Goal: Task Accomplishment & Management: Use online tool/utility

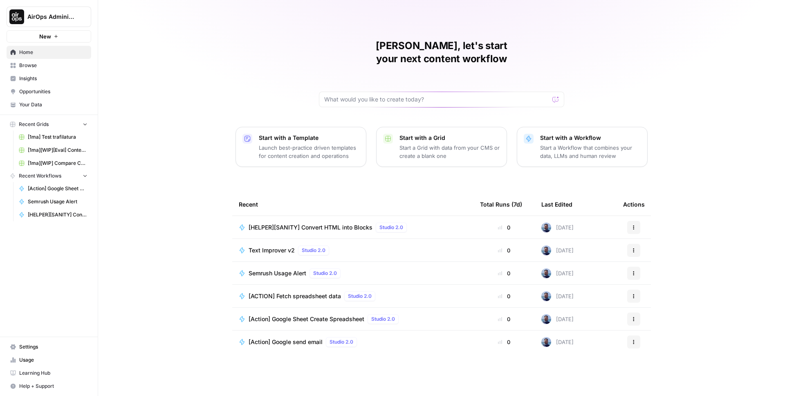
click at [308, 223] on span "[HELPER][SANITY] Convert HTML into Blocks" at bounding box center [311, 227] width 124 height 8
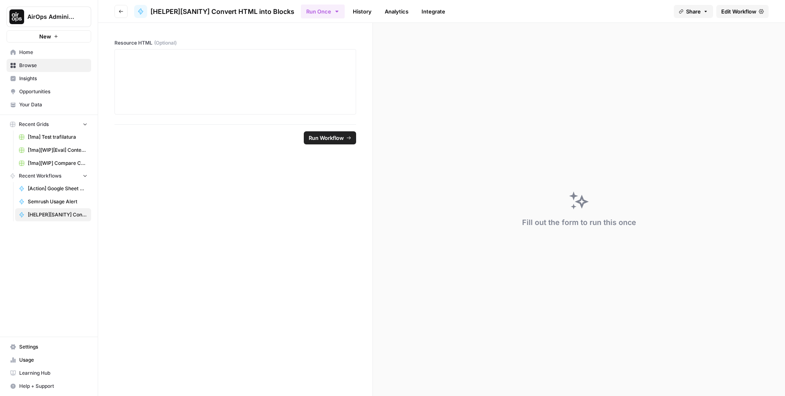
click at [737, 13] on span "Edit Workflow" at bounding box center [738, 11] width 35 height 8
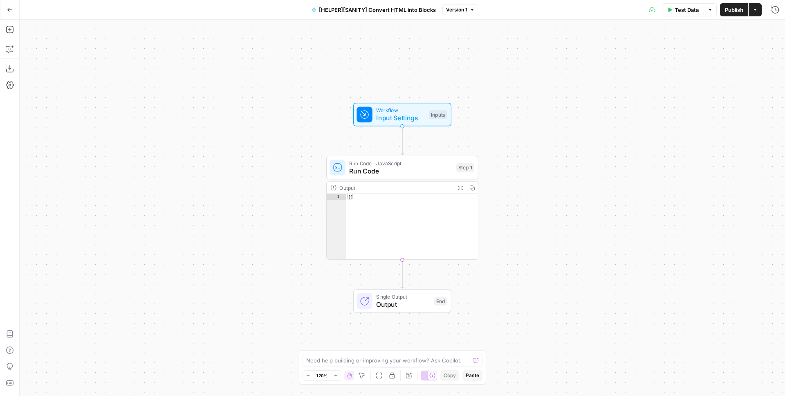
click at [676, 11] on span "Test Data" at bounding box center [687, 10] width 24 height 8
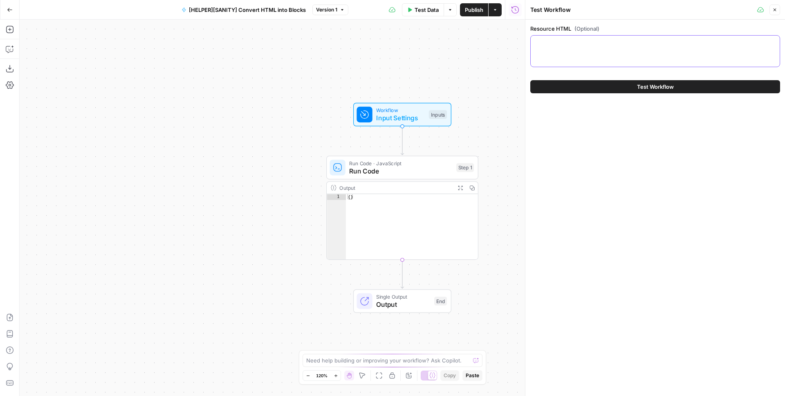
click at [594, 44] on textarea "Resource HTML (Optional)" at bounding box center [655, 43] width 239 height 8
paste textarea "<p>Unlock a seamless data strategy: master version control and branching to nav…"
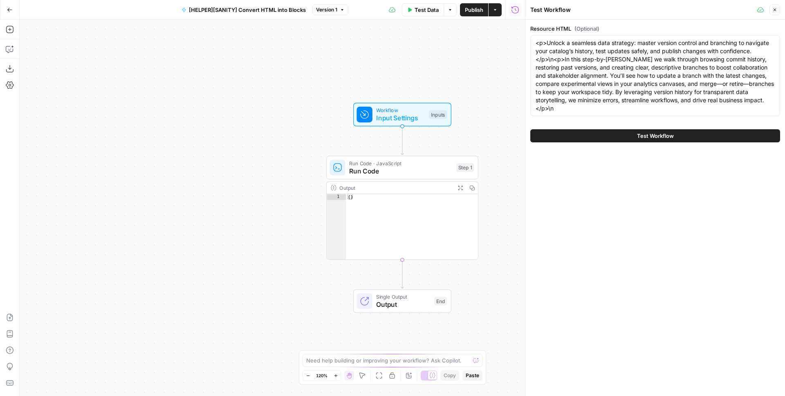
click at [535, 41] on div "<p>Unlock a seamless data strategy: master version control and branching to nav…" at bounding box center [655, 75] width 250 height 81
click at [389, 165] on span "Run Code · JavaScript" at bounding box center [400, 163] width 103 height 8
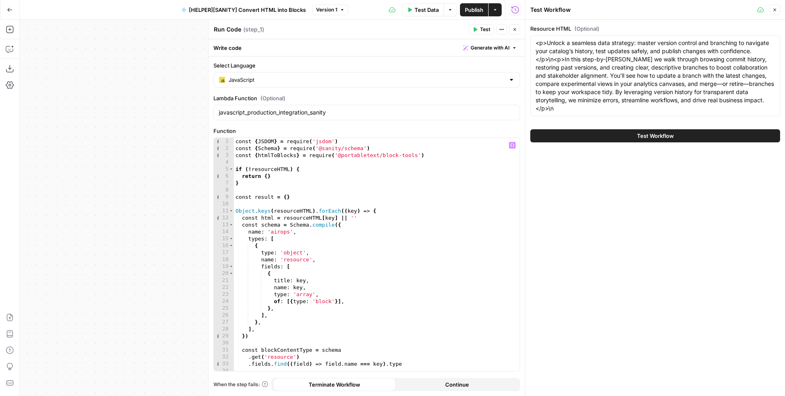
scroll to position [3, 0]
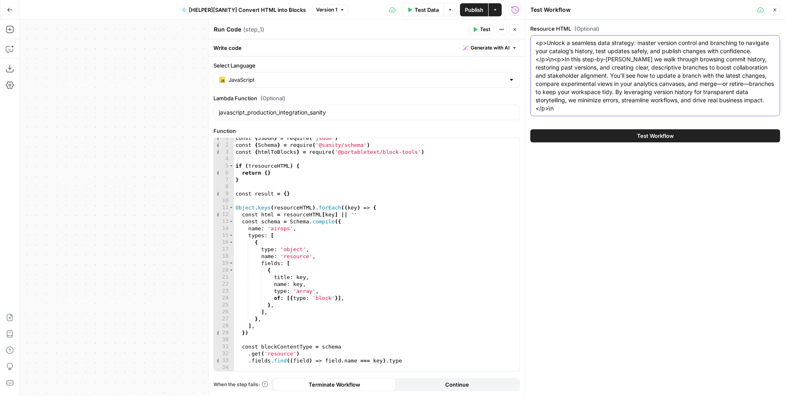
click at [536, 41] on textarea "<p>Unlock a seamless data strategy: master version control and branching to nav…" at bounding box center [655, 76] width 239 height 74
type textarea "{"description": "<p>Unlock a seamless data strategy: master version control and…"
click at [651, 135] on span "Test Workflow" at bounding box center [655, 136] width 37 height 8
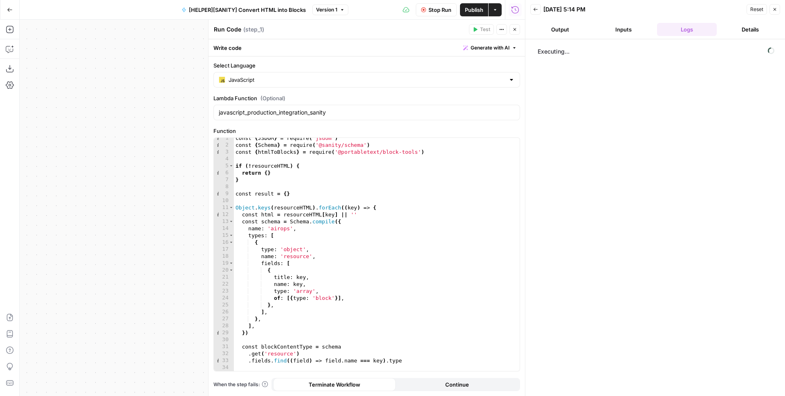
click at [614, 29] on button "Inputs" at bounding box center [624, 29] width 60 height 13
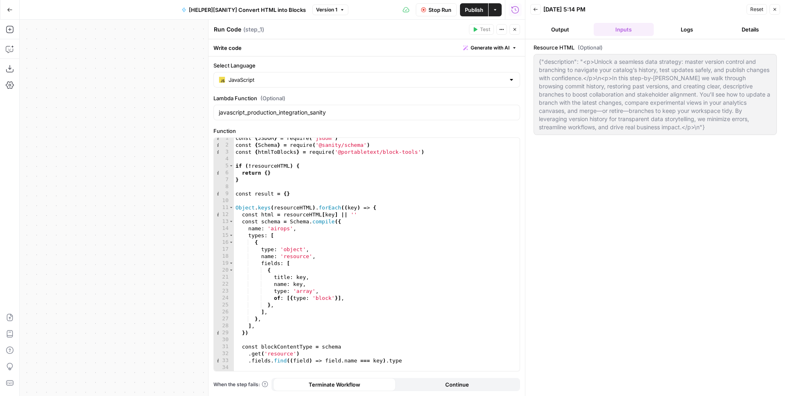
click at [682, 29] on button "Logs" at bounding box center [687, 29] width 60 height 13
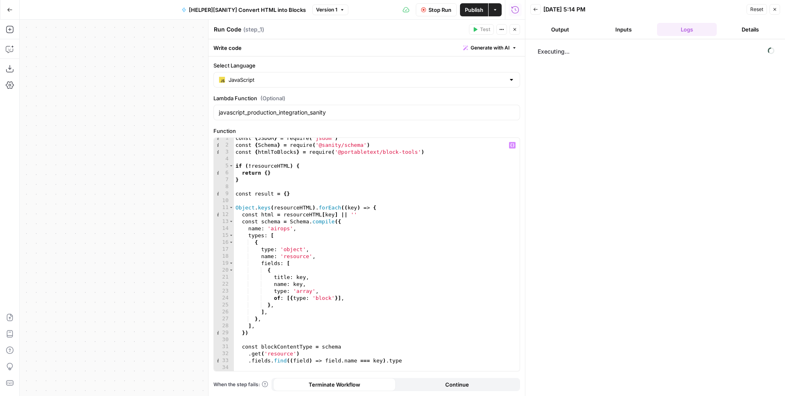
drag, startPoint x: 128, startPoint y: 189, endPoint x: 79, endPoint y: 151, distance: 61.5
click at [83, 161] on div "Workflow Input Settings Inputs Run Code · JavaScript Run Code Step 1 Output Exp…" at bounding box center [272, 208] width 505 height 376
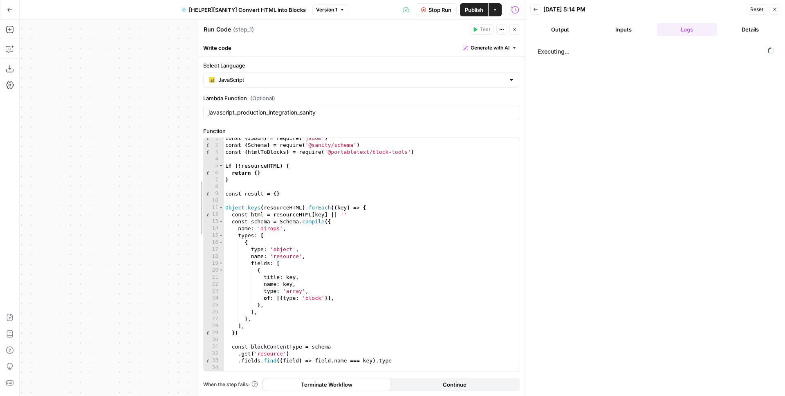
drag, startPoint x: 189, startPoint y: 137, endPoint x: 141, endPoint y: 119, distance: 51.4
click at [142, 119] on body "AirOps Administrative New Home Browse Insights Opportunities Your Data Recent G…" at bounding box center [392, 198] width 785 height 396
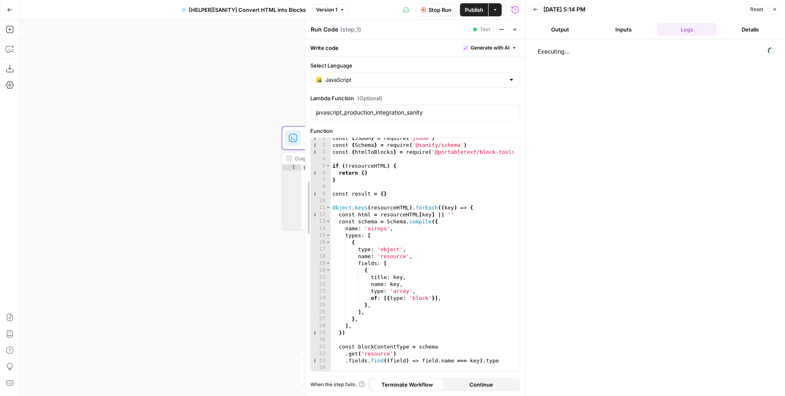
drag, startPoint x: 198, startPoint y: 133, endPoint x: 307, endPoint y: 131, distance: 108.8
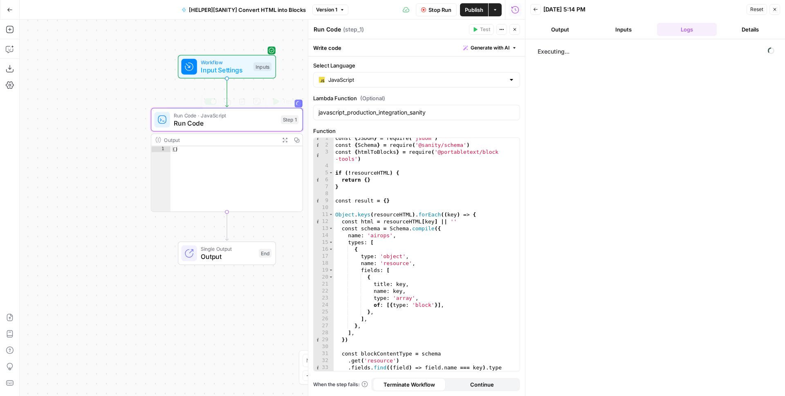
drag, startPoint x: 234, startPoint y: 148, endPoint x: 103, endPoint y: 130, distance: 132.2
click at [103, 130] on div "Workflow Input Settings Inputs Run Code · JavaScript Run Code Step 1 Copy step …" at bounding box center [272, 208] width 505 height 376
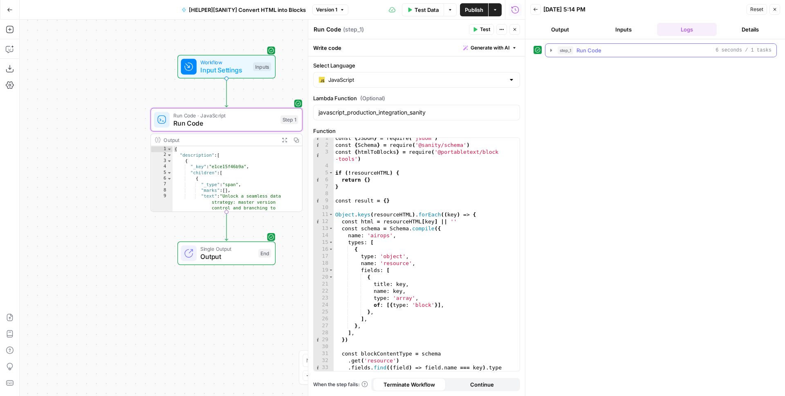
click at [590, 49] on span "Run Code" at bounding box center [589, 50] width 25 height 8
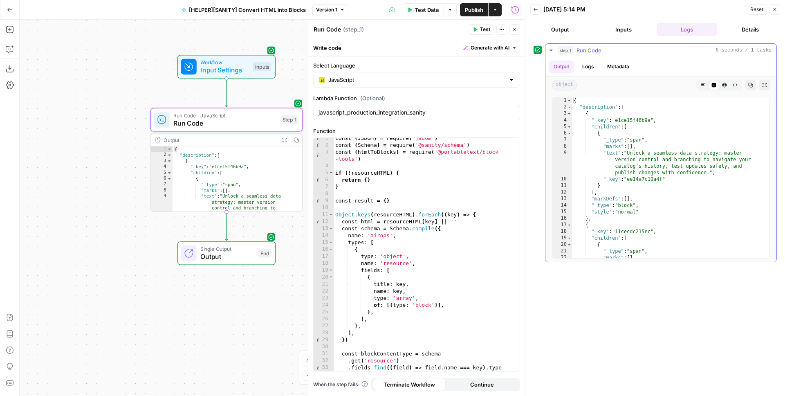
scroll to position [134, 0]
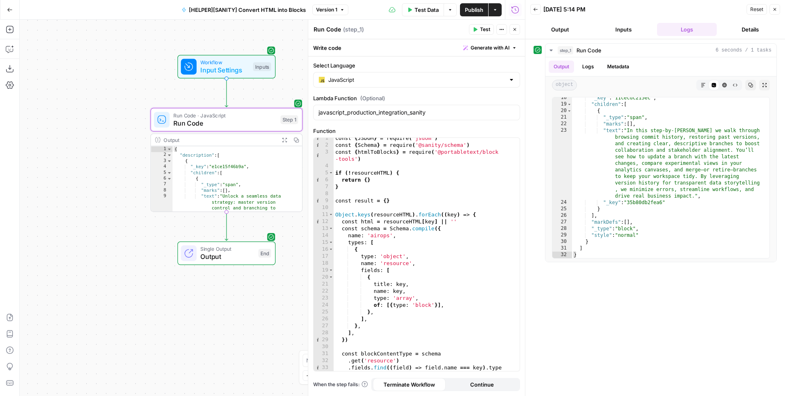
click at [637, 29] on button "Inputs" at bounding box center [624, 29] width 60 height 13
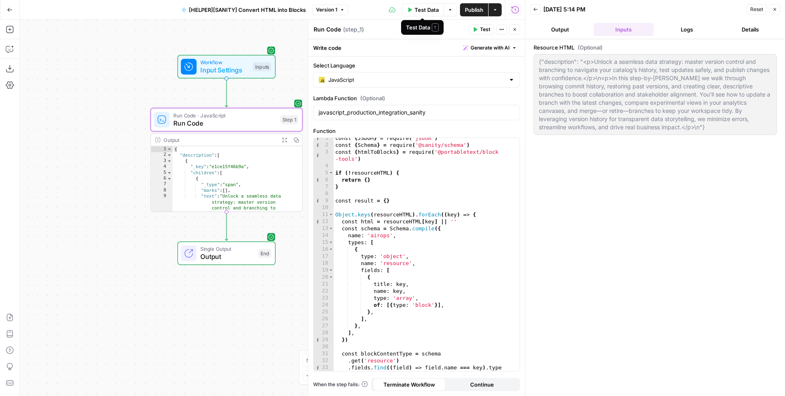
click at [419, 11] on span "Test Data" at bounding box center [427, 10] width 24 height 8
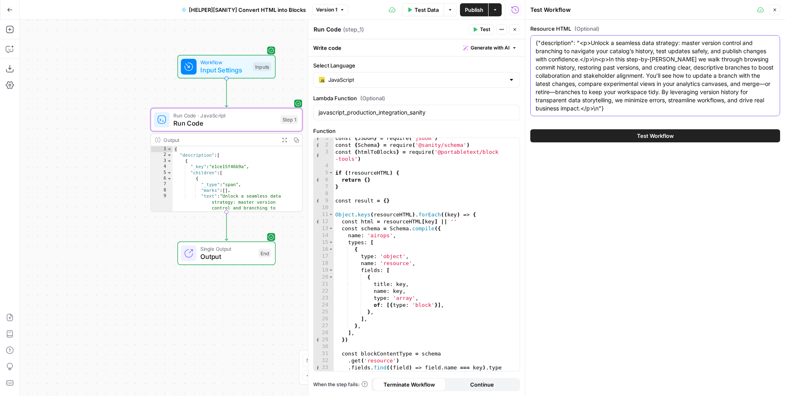
click at [600, 110] on textarea "{"description": "<p>Unlock a seamless data strategy: master version control and…" at bounding box center [655, 76] width 239 height 74
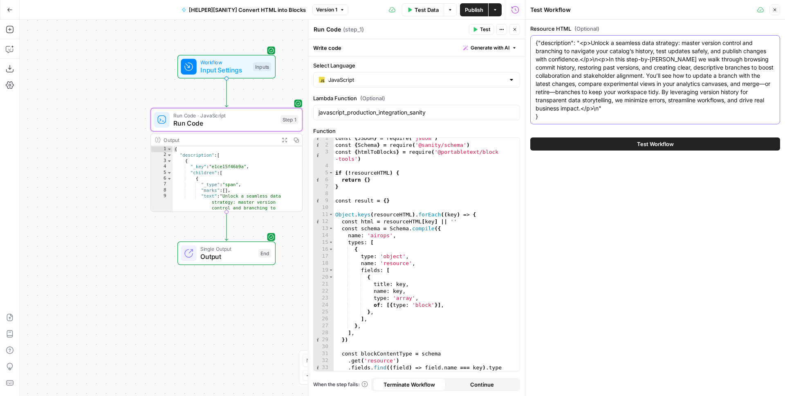
type textarea "{"description": "<p>Unlock a seamless data strategy: master version control and…"
click at [594, 146] on button "Test Workflow" at bounding box center [655, 143] width 250 height 13
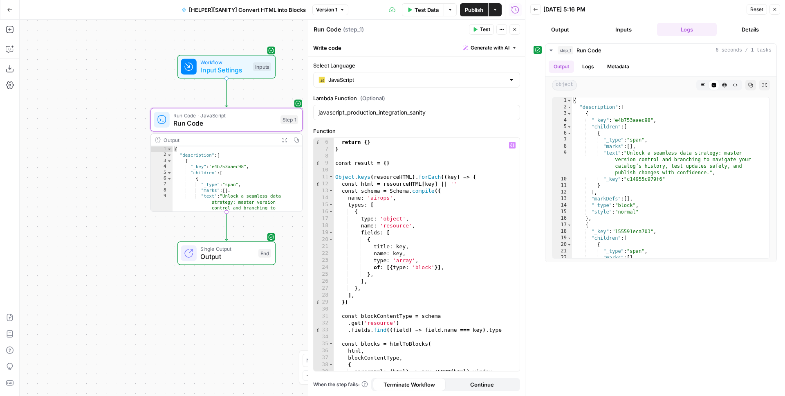
scroll to position [41, 0]
click at [9, 11] on icon "button" at bounding box center [10, 10] width 6 height 6
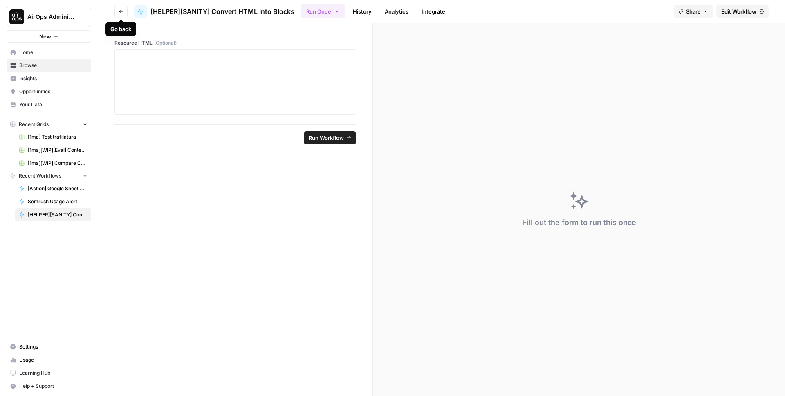
click at [119, 10] on icon "button" at bounding box center [121, 11] width 5 height 5
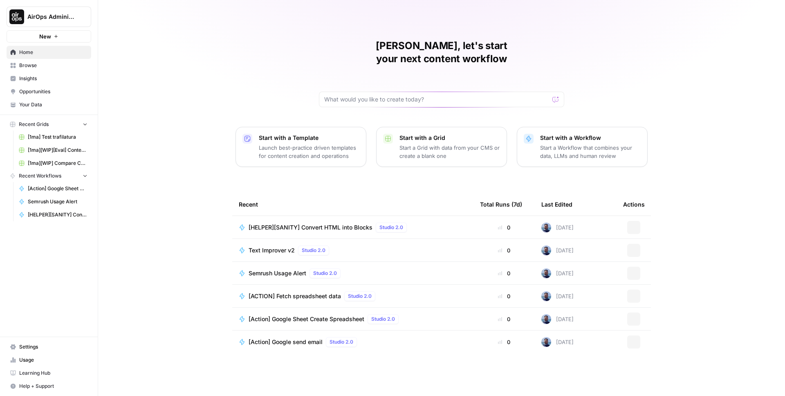
click at [36, 65] on span "Browse" at bounding box center [53, 65] width 68 height 7
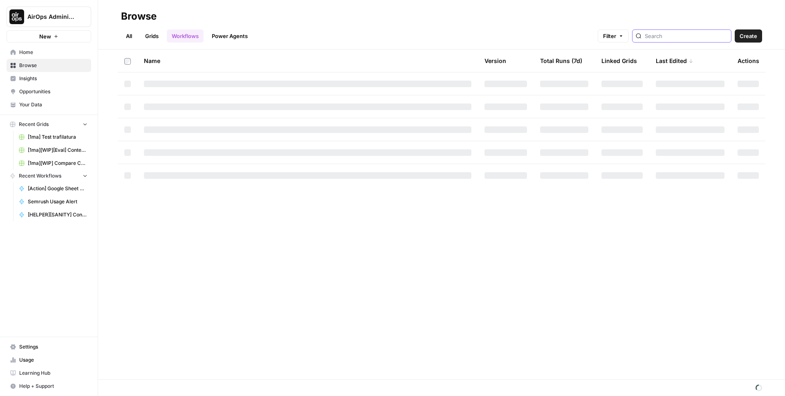
click at [694, 34] on input "search" at bounding box center [686, 36] width 83 height 8
type input "sanity"
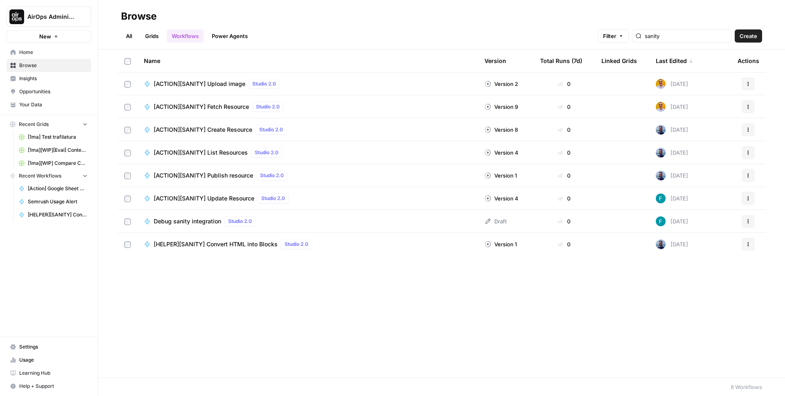
click at [222, 197] on span "[ACTION][SANITY] Update Resource" at bounding box center [204, 198] width 101 height 8
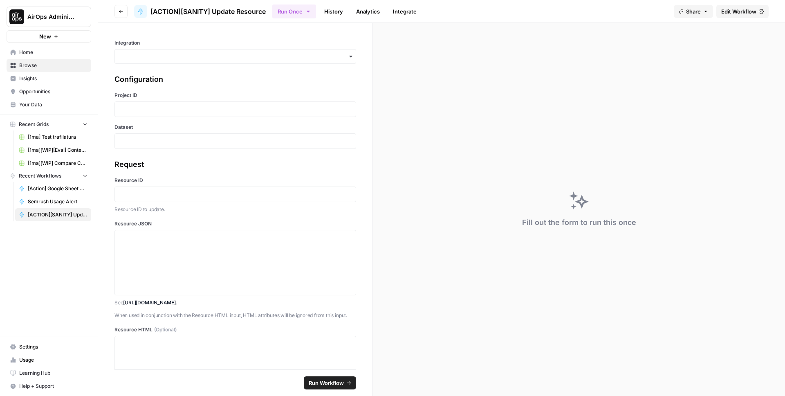
click at [726, 14] on span "Edit Workflow" at bounding box center [738, 11] width 35 height 8
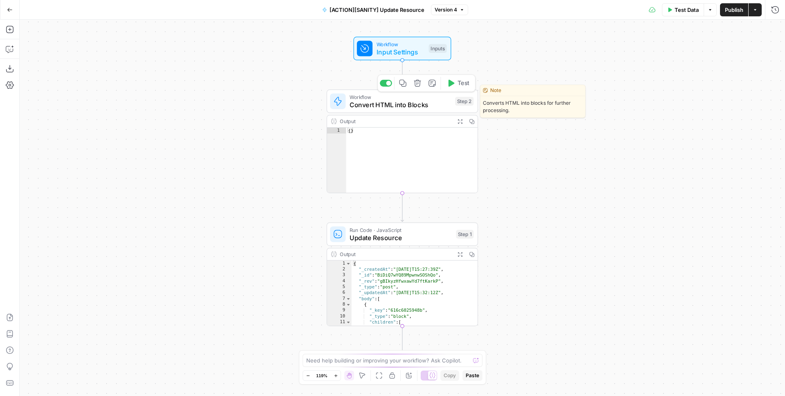
click at [411, 105] on span "Convert HTML into Blocks" at bounding box center [401, 105] width 102 height 10
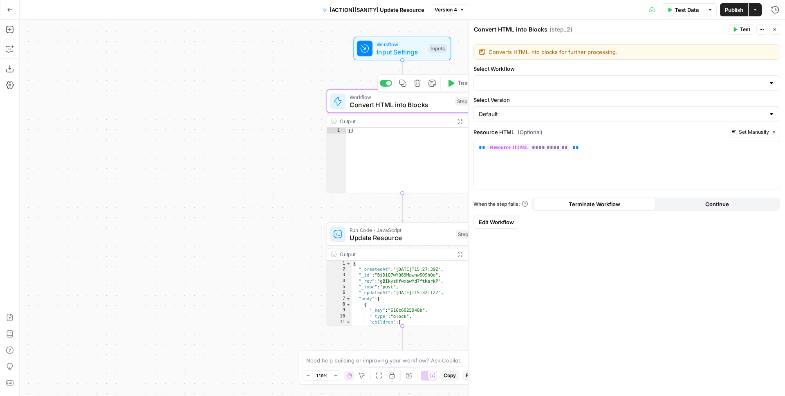
type input "[HELPER][SANITY] Convert HTML into Blocks"
drag, startPoint x: 290, startPoint y: 215, endPoint x: 227, endPoint y: 188, distance: 68.7
click at [227, 188] on div "Workflow Input Settings Inputs Workflow Convert HTML into Blocks Step 2 Output …" at bounding box center [403, 208] width 766 height 376
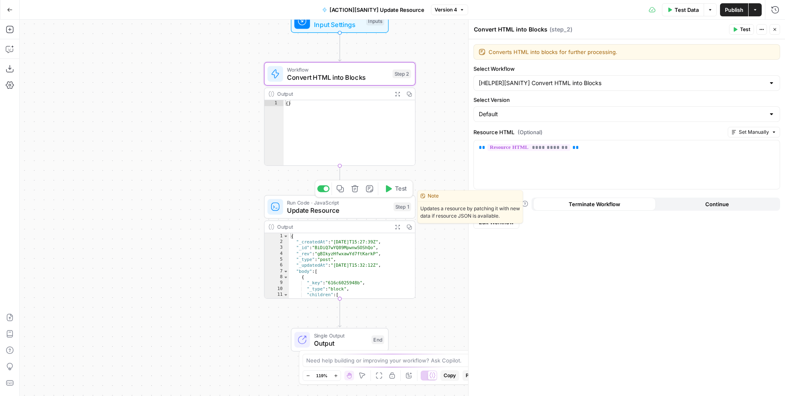
click at [319, 210] on span "Update Resource" at bounding box center [338, 210] width 103 height 10
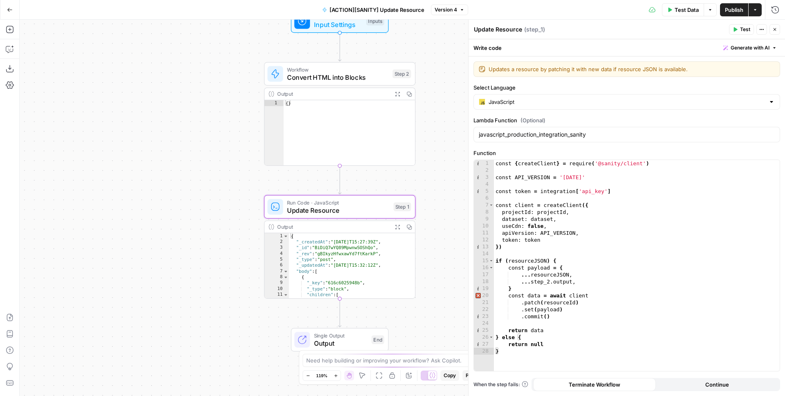
drag, startPoint x: 775, startPoint y: 26, endPoint x: 768, endPoint y: 23, distance: 7.7
click at [774, 26] on button "Close" at bounding box center [775, 29] width 11 height 11
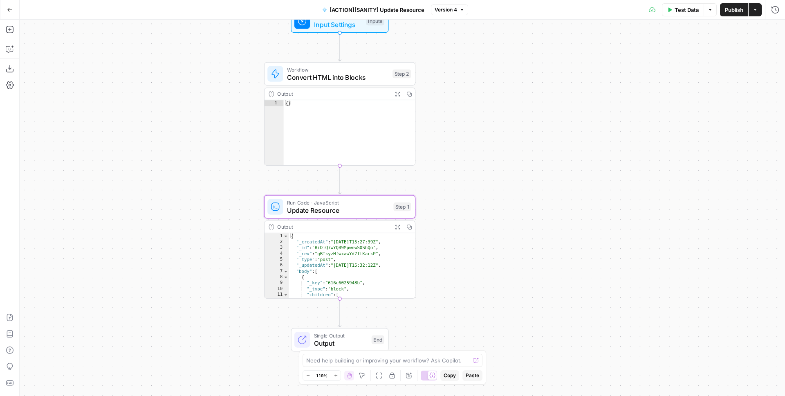
click at [343, 207] on span "Update Resource" at bounding box center [338, 210] width 103 height 10
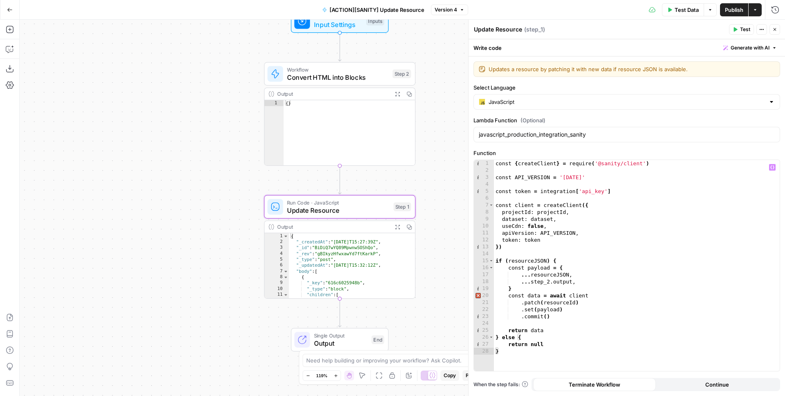
type textarea "**********"
click at [570, 222] on div "const { createClient } = require ( '@sanity/client' ) const API_VERSION = '[DAT…" at bounding box center [637, 272] width 286 height 225
click at [358, 76] on span "Convert HTML into Blocks" at bounding box center [338, 77] width 102 height 10
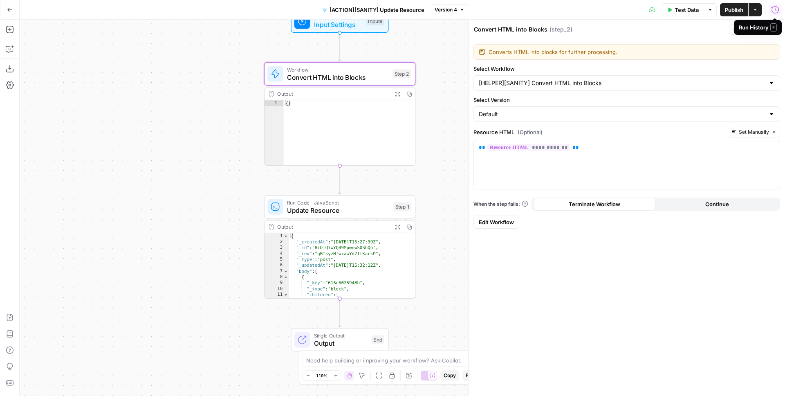
click at [772, 8] on icon "button" at bounding box center [775, 9] width 7 height 7
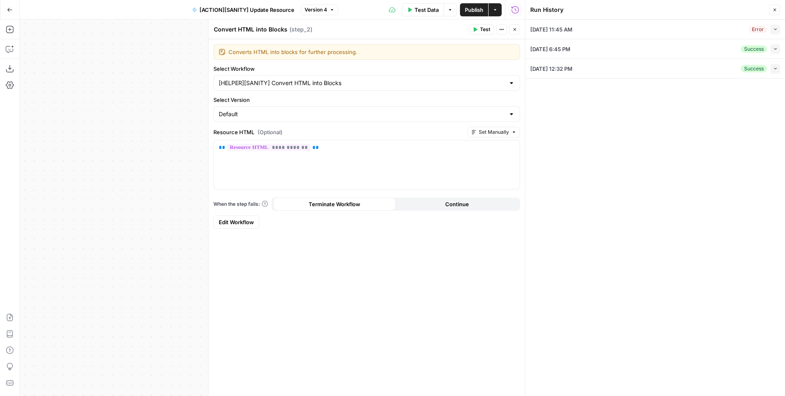
click at [775, 28] on icon "button" at bounding box center [775, 29] width 4 height 4
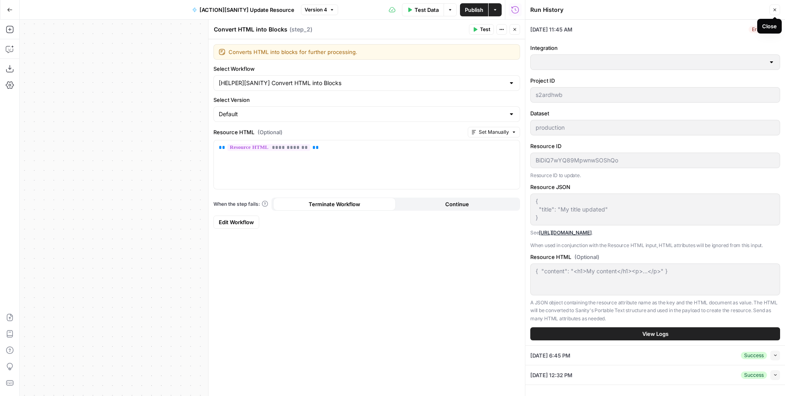
click at [776, 11] on icon "button" at bounding box center [775, 10] width 3 height 3
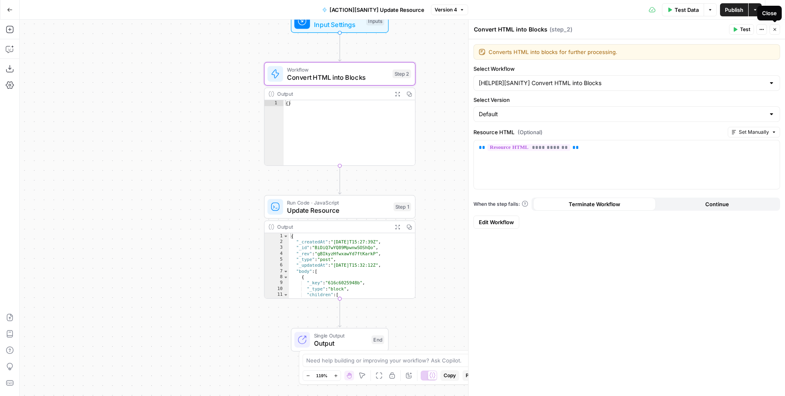
click at [776, 28] on icon "button" at bounding box center [775, 29] width 5 height 5
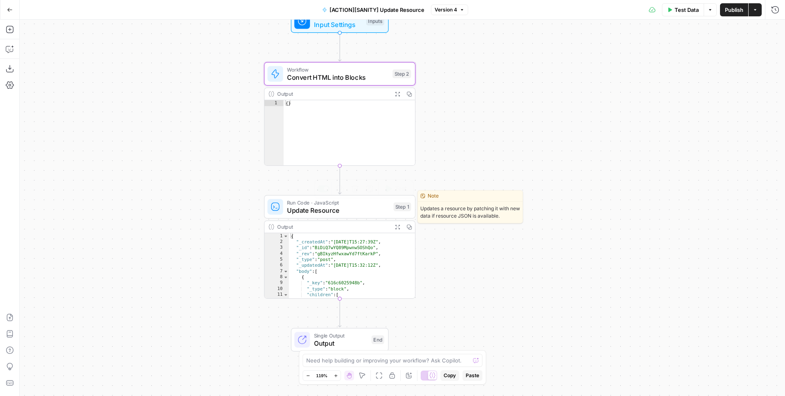
click at [353, 205] on span "Update Resource" at bounding box center [338, 210] width 103 height 10
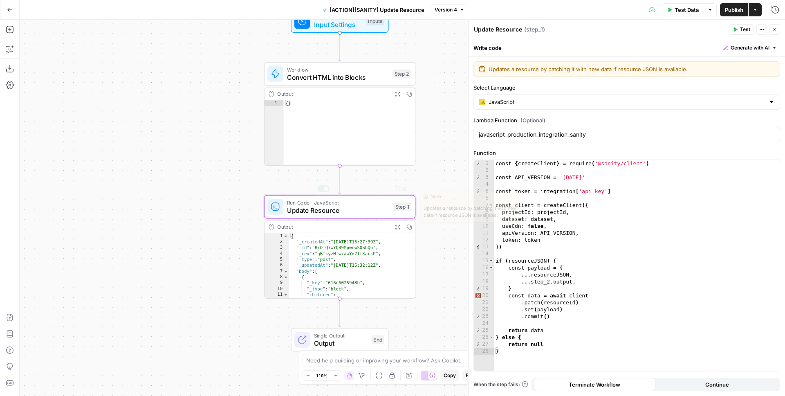
type textarea "**"
click at [343, 129] on div "{ }" at bounding box center [349, 138] width 131 height 77
